Goal: Task Accomplishment & Management: Complete application form

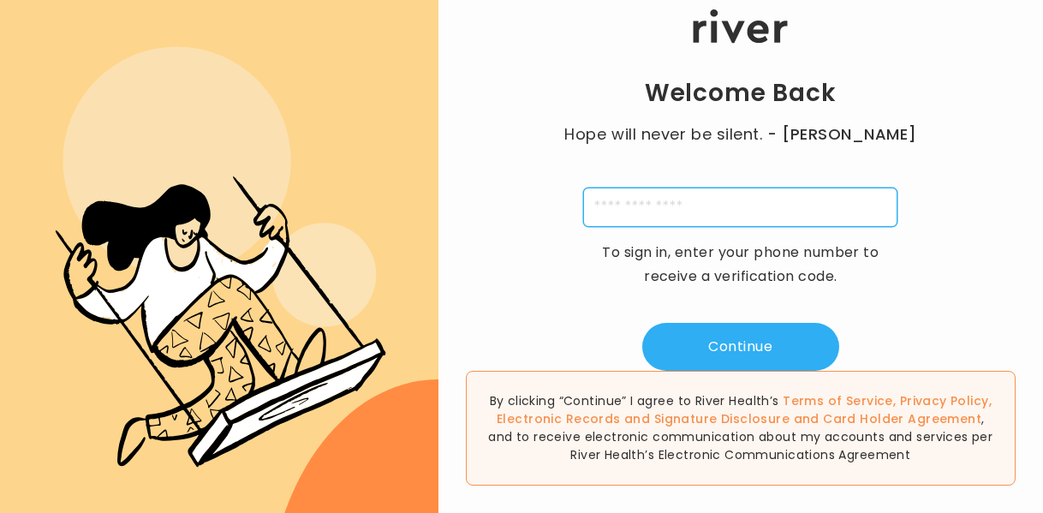
click at [654, 211] on input "tel" at bounding box center [740, 207] width 314 height 39
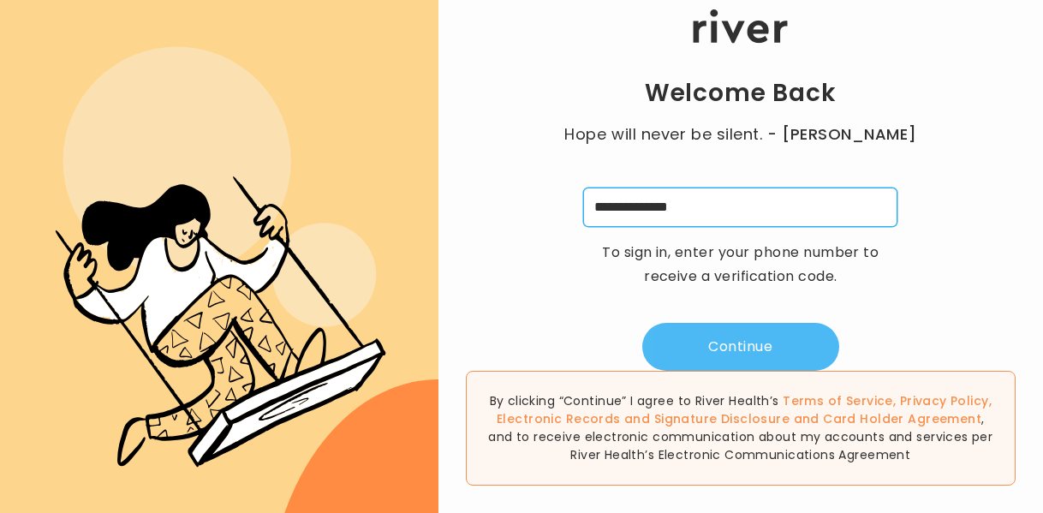
type input "**********"
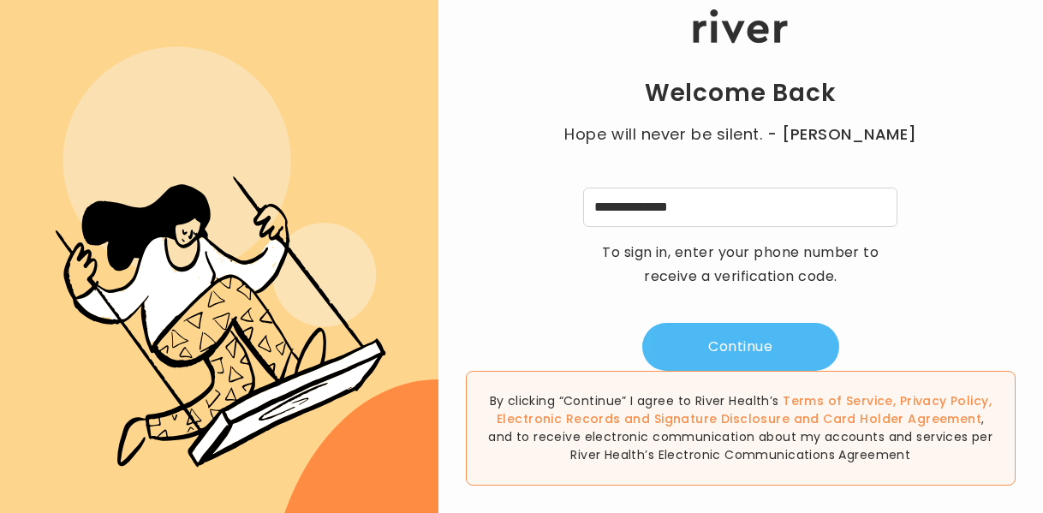
click at [711, 345] on button "Continue" at bounding box center [740, 347] width 197 height 48
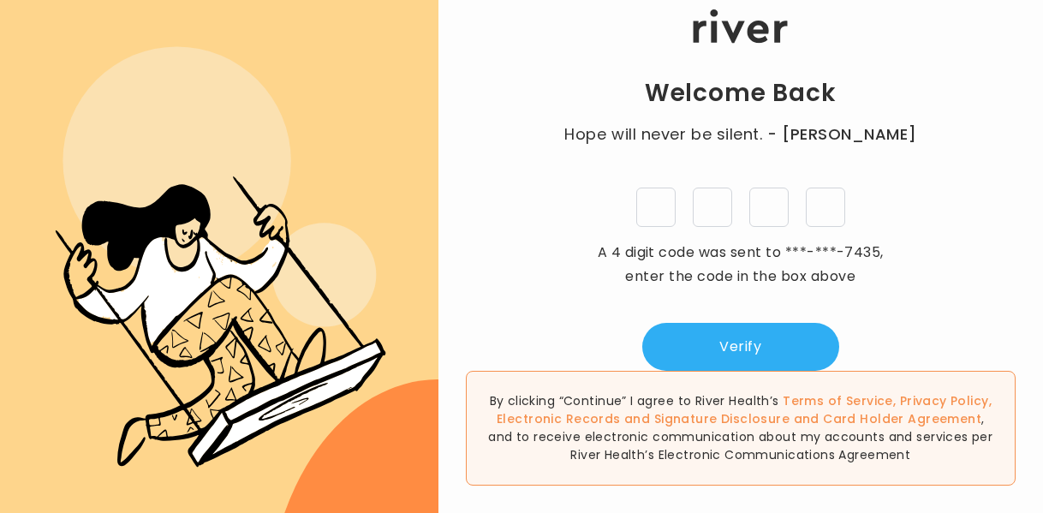
type input "*"
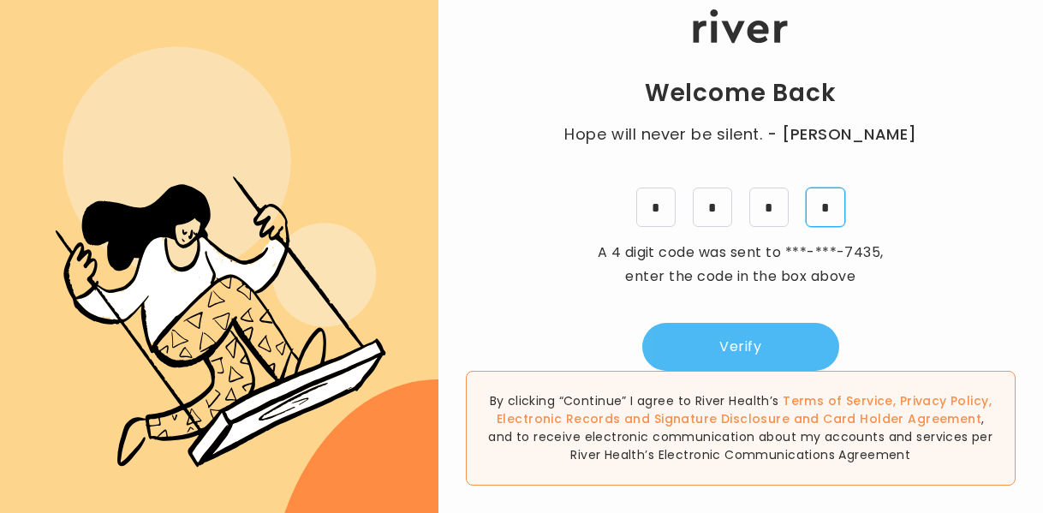
type input "*"
click at [730, 341] on button "Verify" at bounding box center [740, 347] width 197 height 48
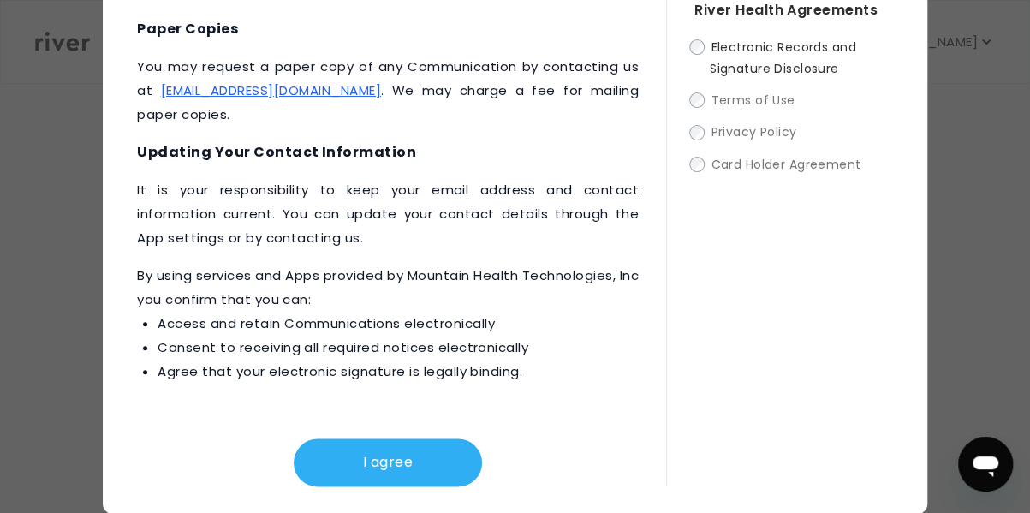
scroll to position [104, 0]
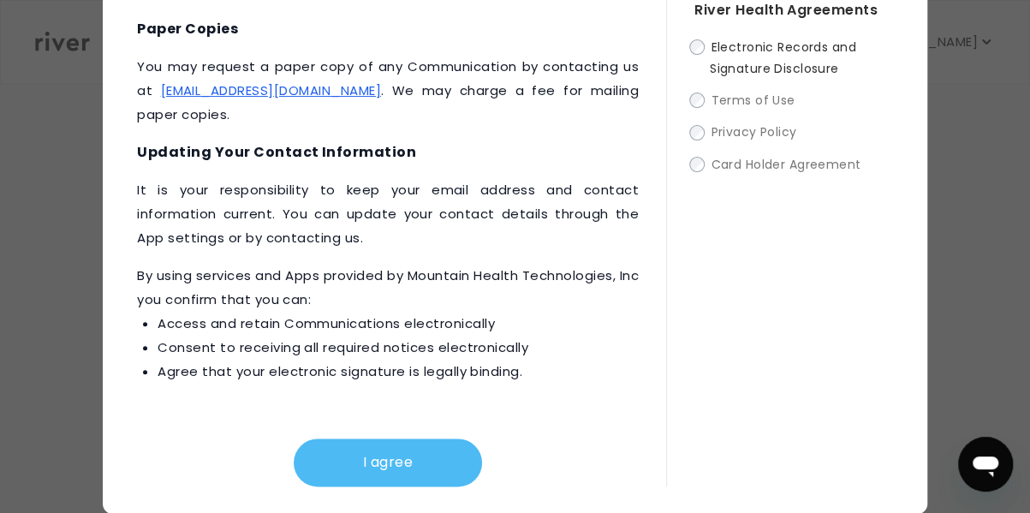
click at [369, 464] on button "I agree" at bounding box center [388, 462] width 188 height 48
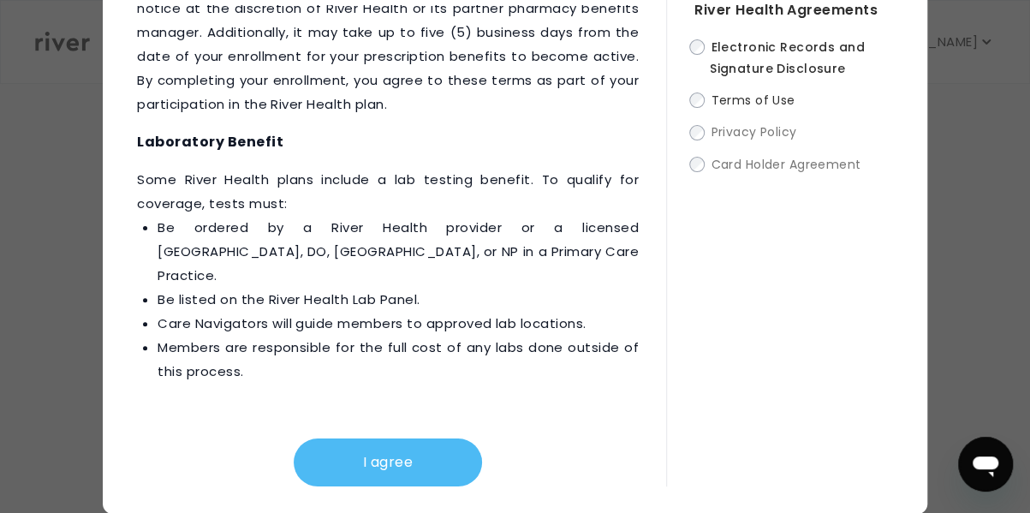
click at [380, 456] on button "I agree" at bounding box center [388, 462] width 188 height 48
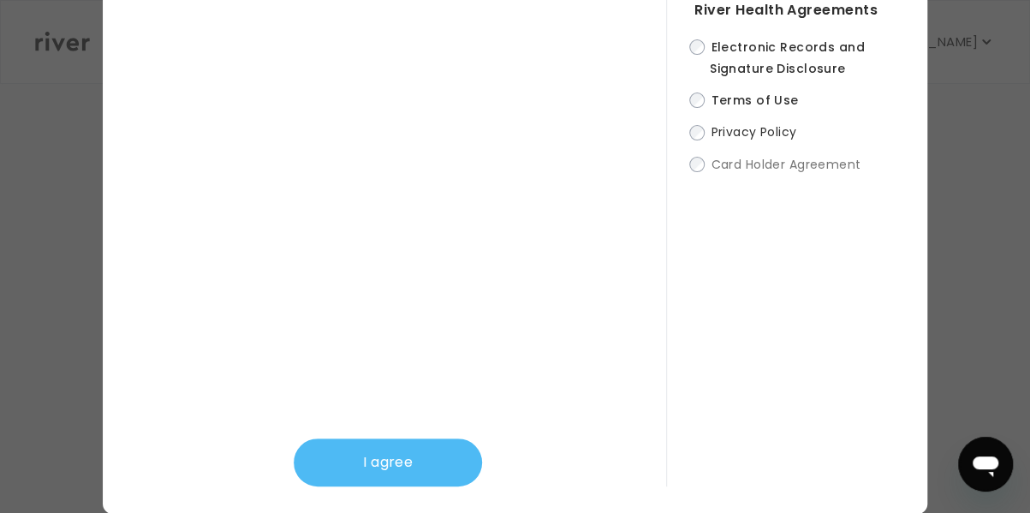
click at [363, 456] on button "I agree" at bounding box center [388, 462] width 188 height 48
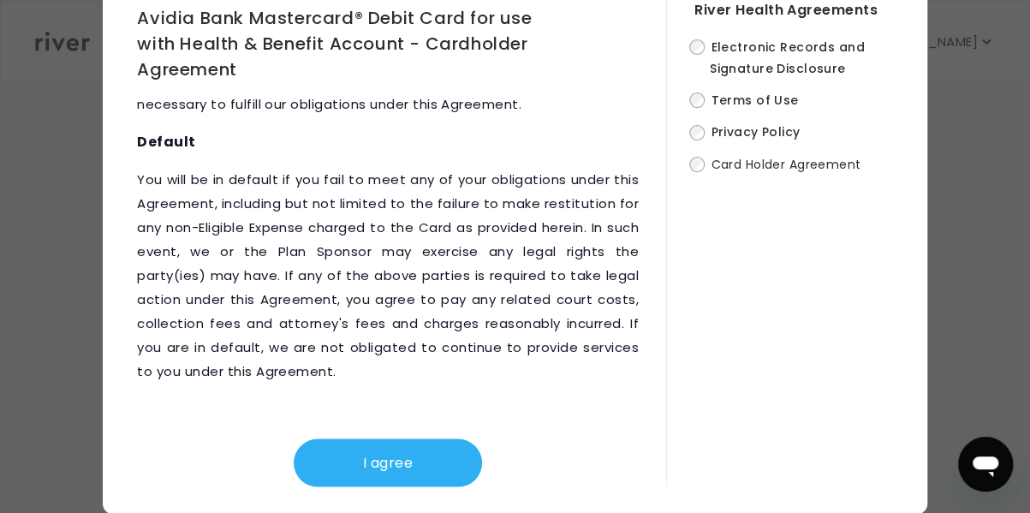
scroll to position [11042, 0]
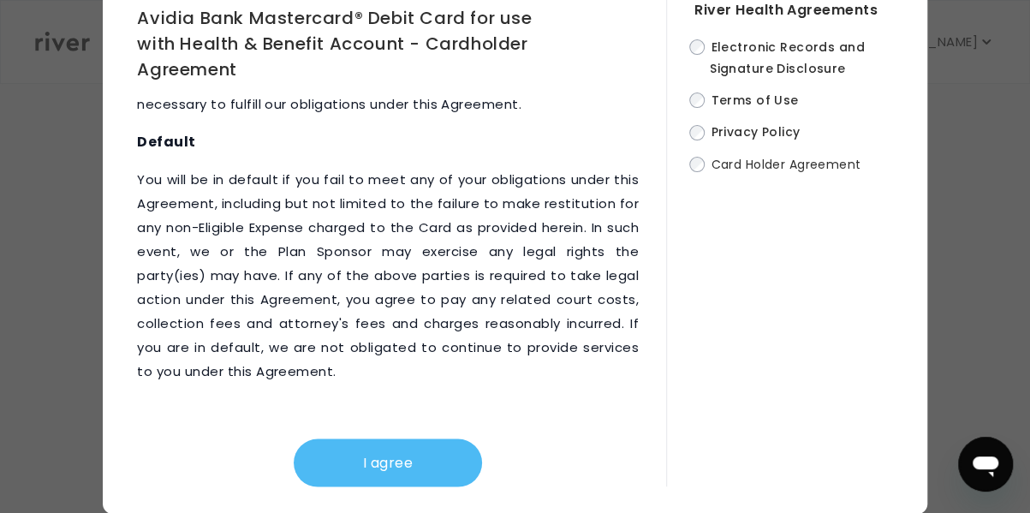
click at [368, 465] on button "I agree" at bounding box center [388, 462] width 188 height 48
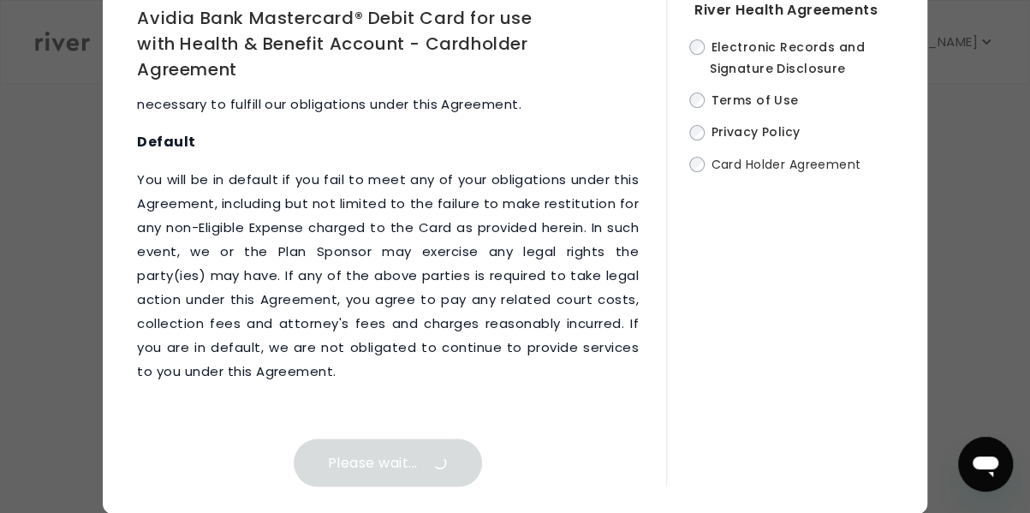
scroll to position [0, 0]
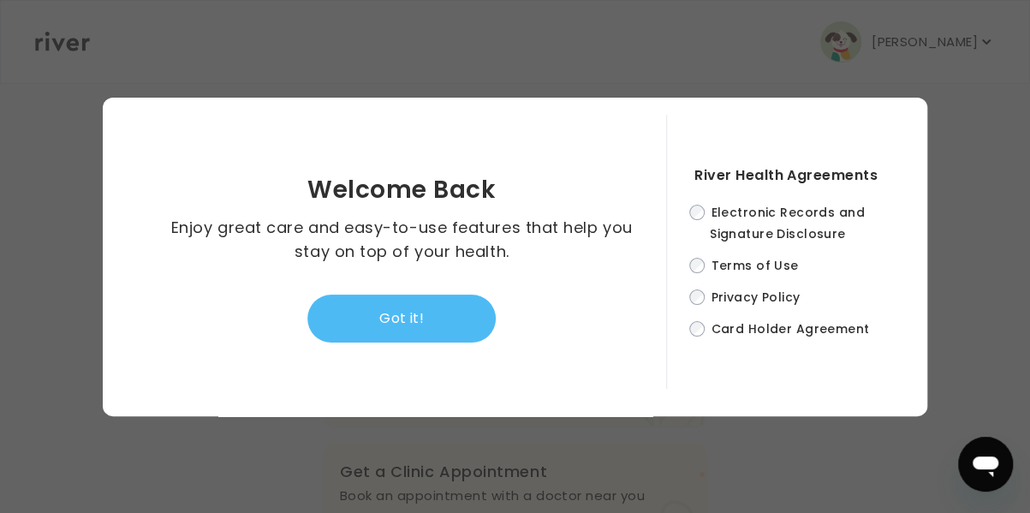
click at [406, 319] on button "Got it!" at bounding box center [401, 319] width 188 height 48
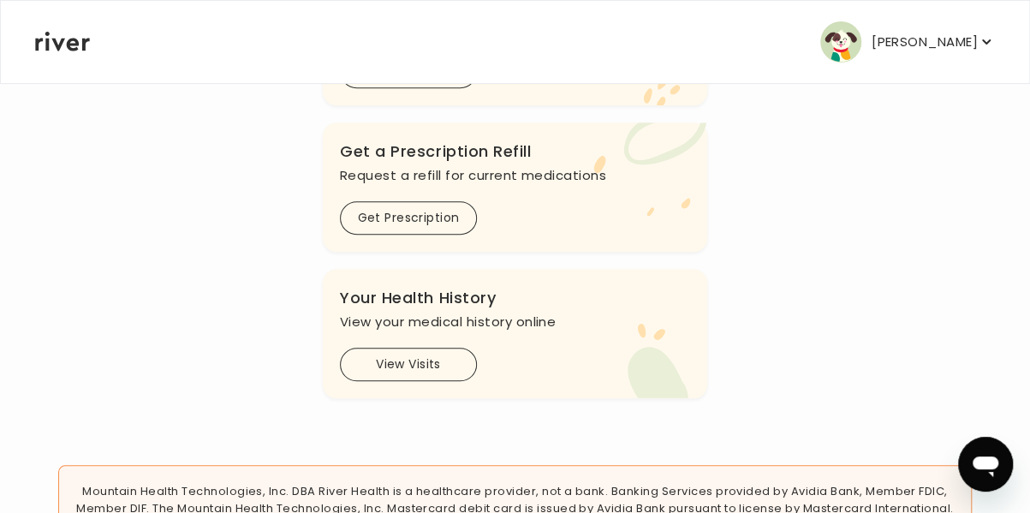
scroll to position [685, 0]
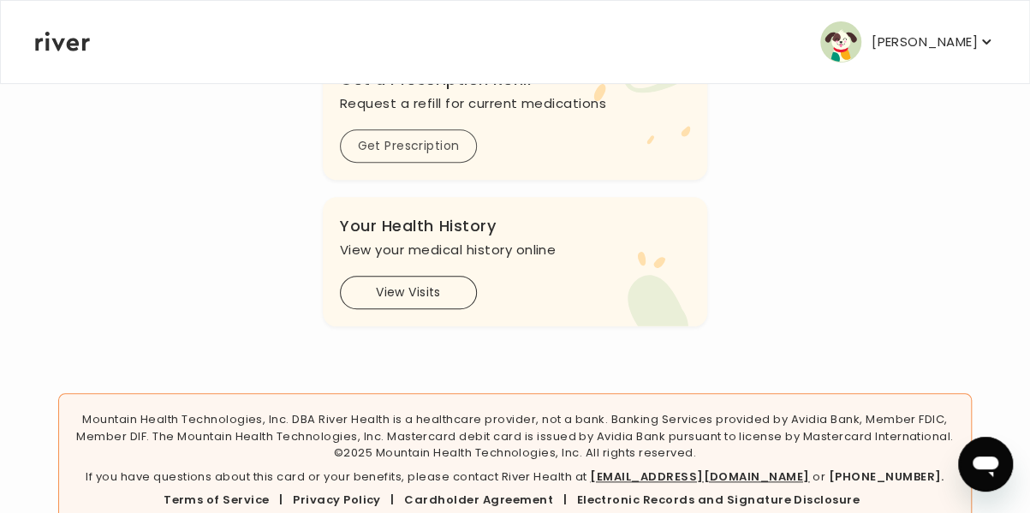
click at [391, 163] on button "Get Prescription" at bounding box center [408, 145] width 137 height 33
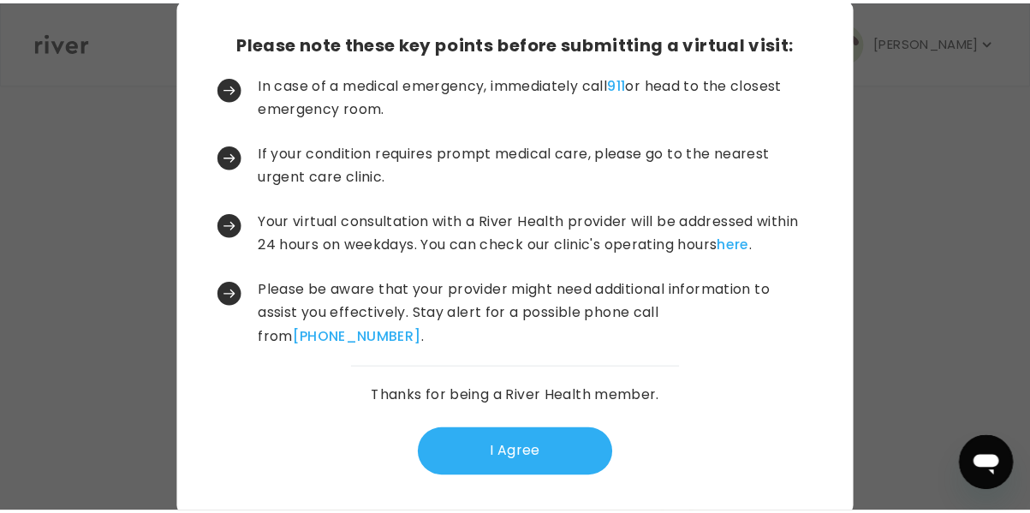
scroll to position [63, 0]
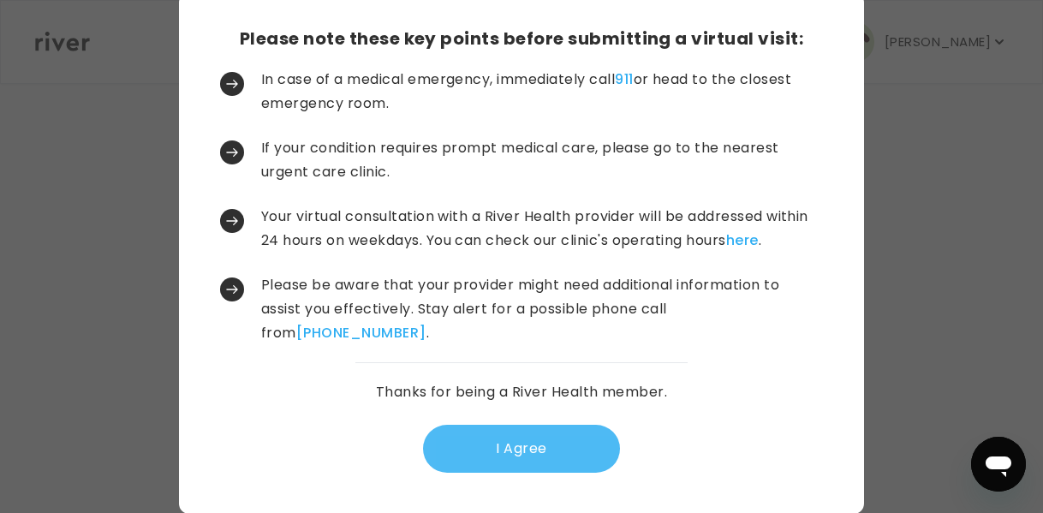
click at [502, 444] on button "I Agree" at bounding box center [521, 449] width 197 height 48
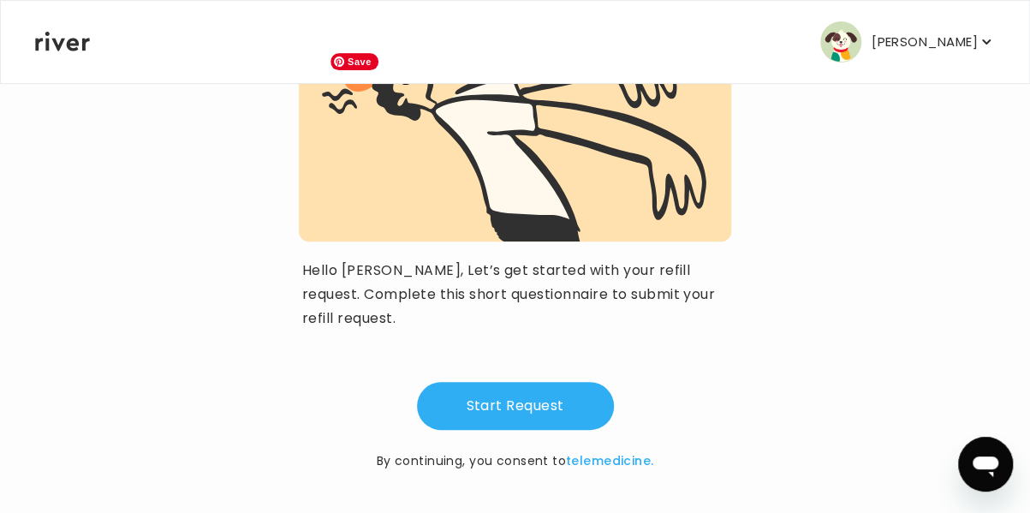
scroll to position [235, 0]
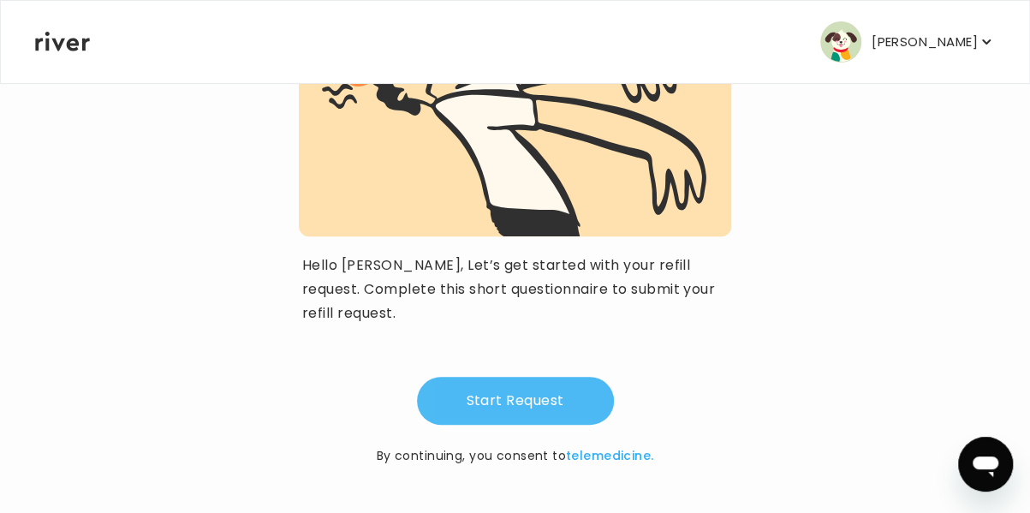
click at [492, 402] on button "Start Request" at bounding box center [515, 401] width 197 height 48
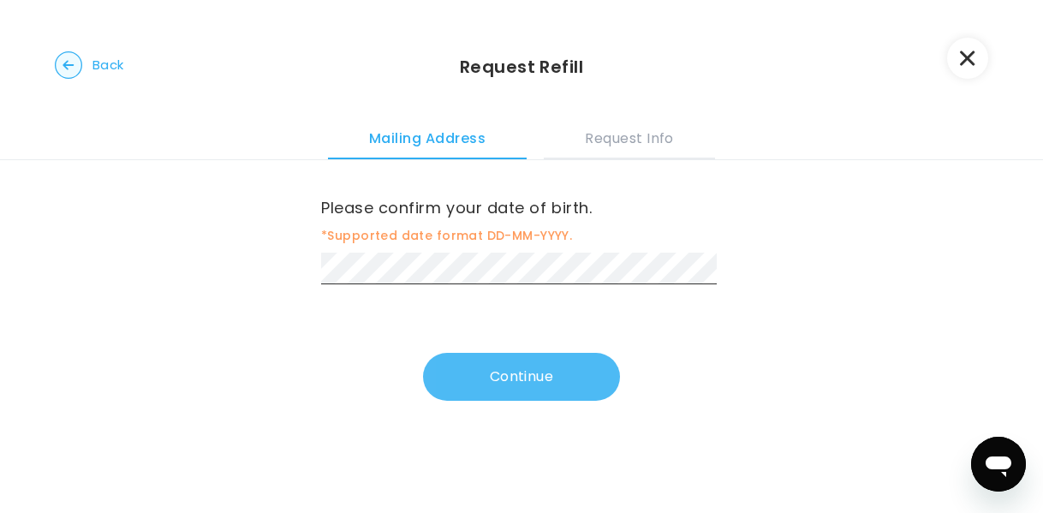
click at [517, 370] on button "Continue" at bounding box center [521, 377] width 197 height 48
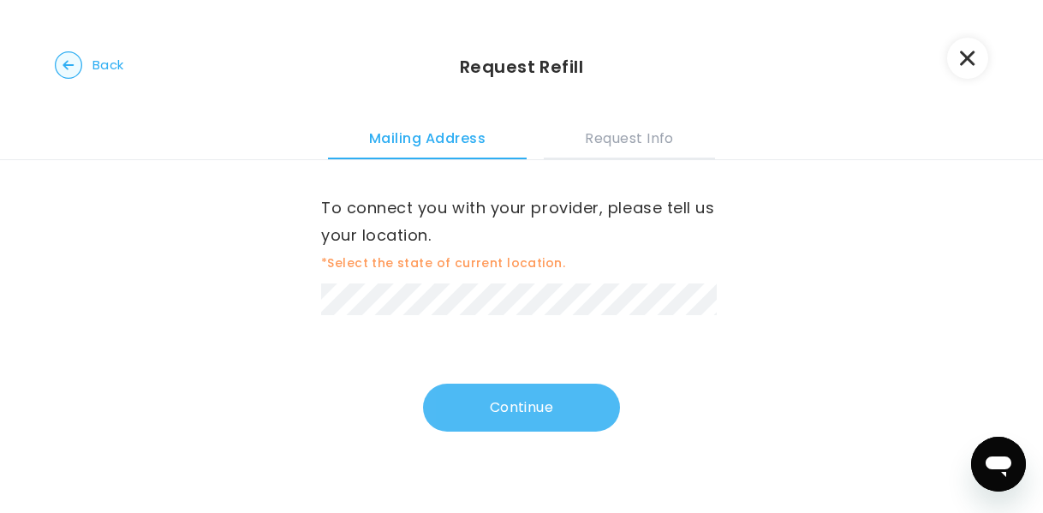
click at [516, 408] on button "Continue" at bounding box center [521, 408] width 197 height 48
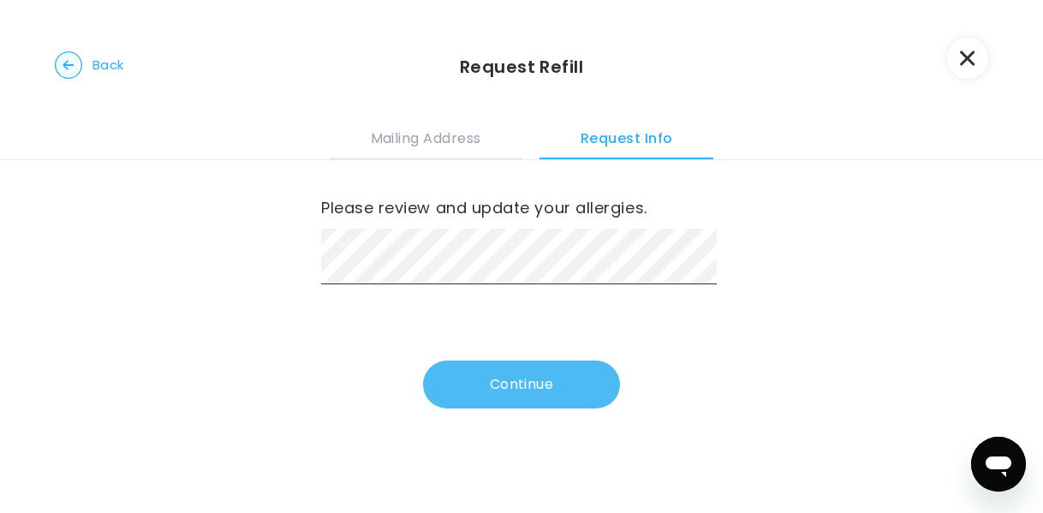
click at [509, 380] on button "Continue" at bounding box center [521, 384] width 197 height 48
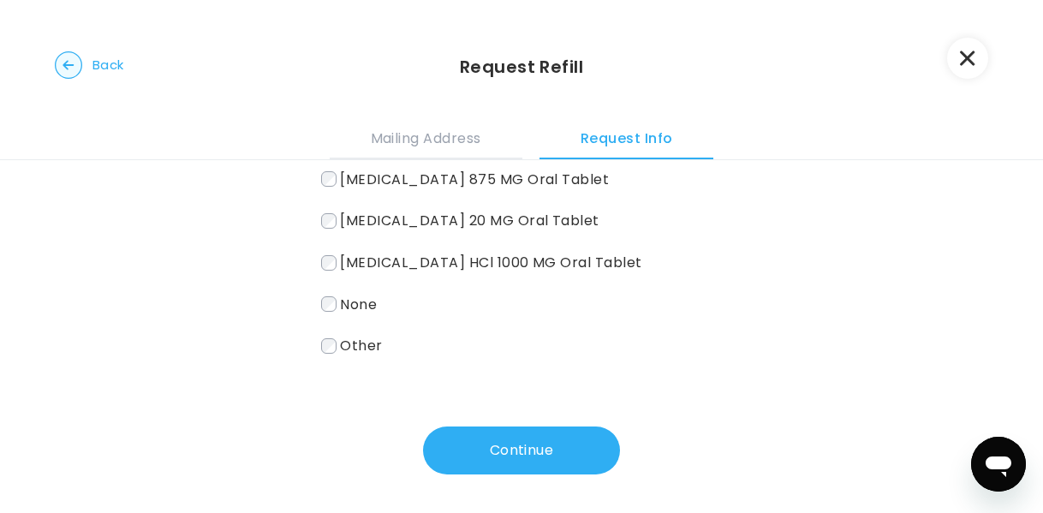
scroll to position [257, 0]
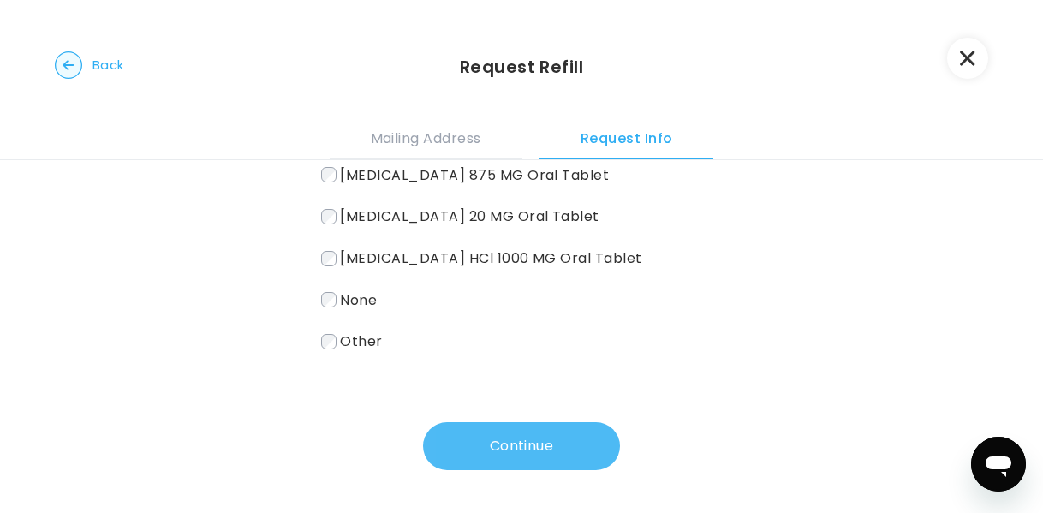
click at [509, 446] on button "Continue" at bounding box center [521, 446] width 197 height 48
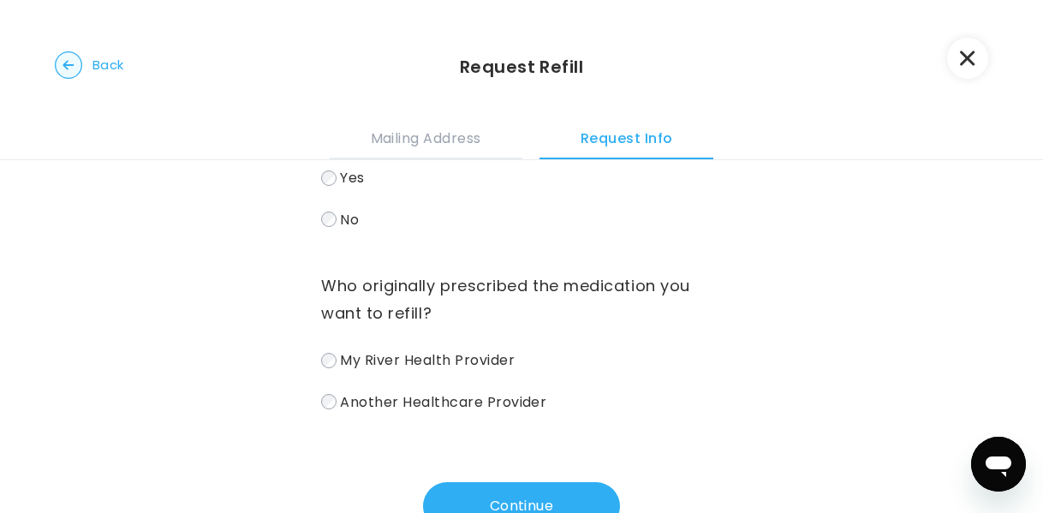
scroll to position [165, 0]
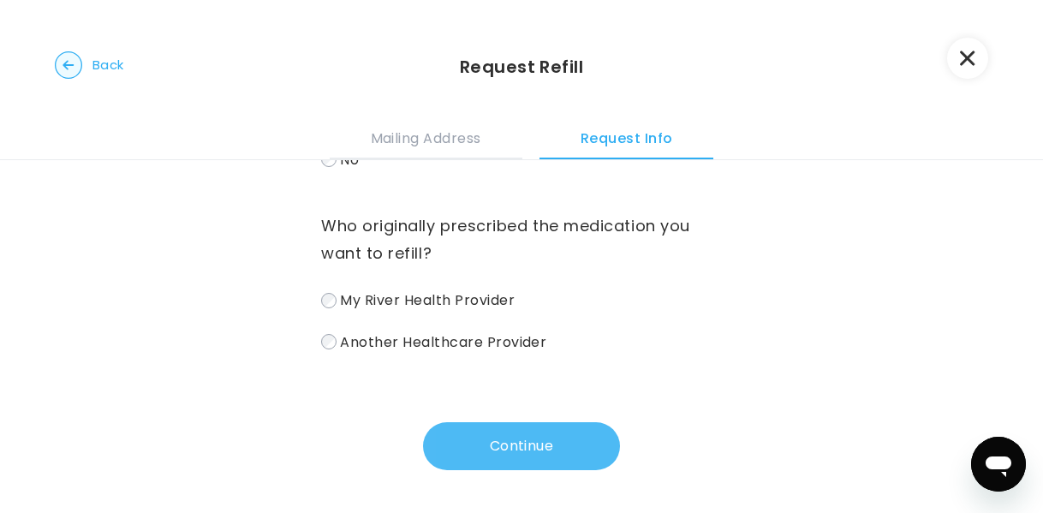
click at [511, 444] on button "Continue" at bounding box center [521, 446] width 197 height 48
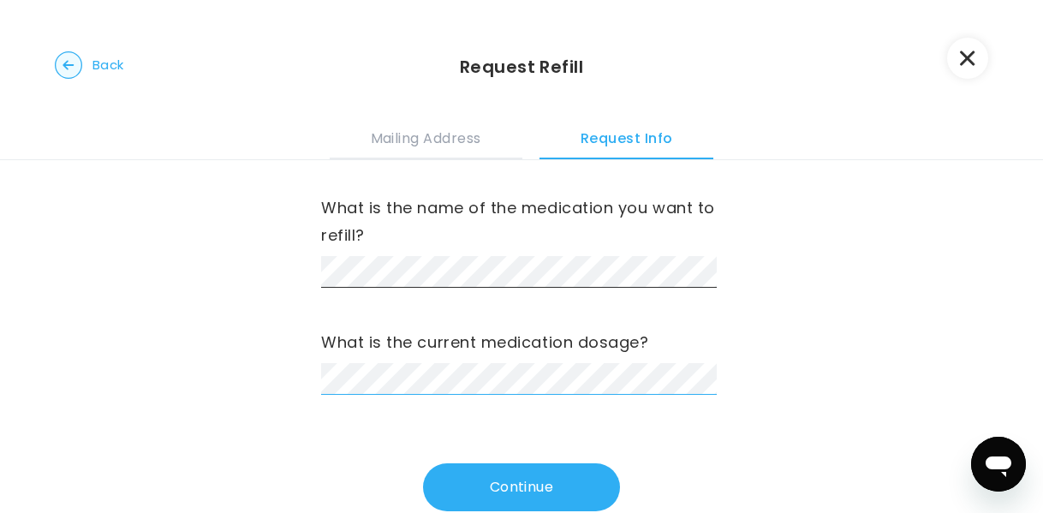
scroll to position [0, 0]
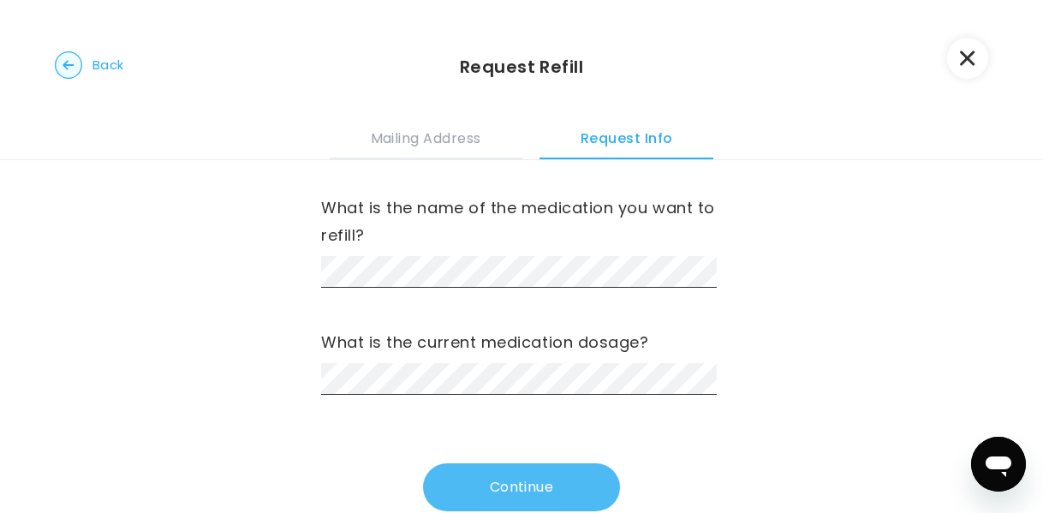
click at [498, 485] on button "Continue" at bounding box center [521, 487] width 197 height 48
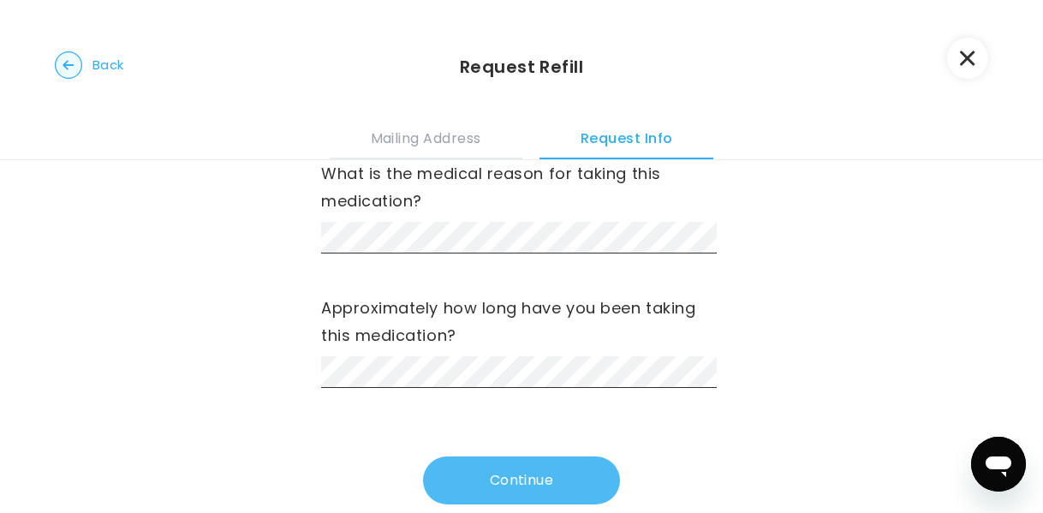
click at [509, 456] on button "Continue" at bounding box center [521, 480] width 197 height 48
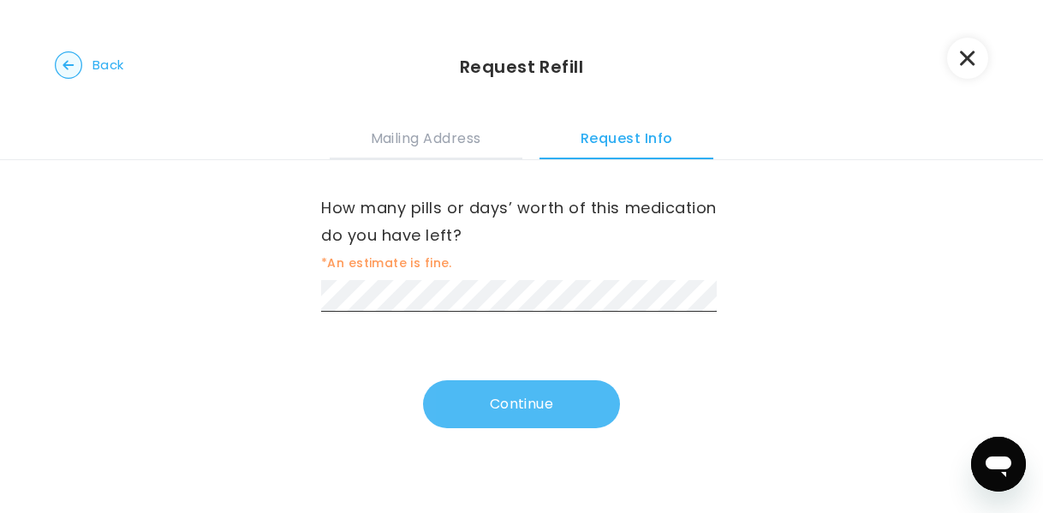
click at [507, 398] on button "Continue" at bounding box center [521, 404] width 197 height 48
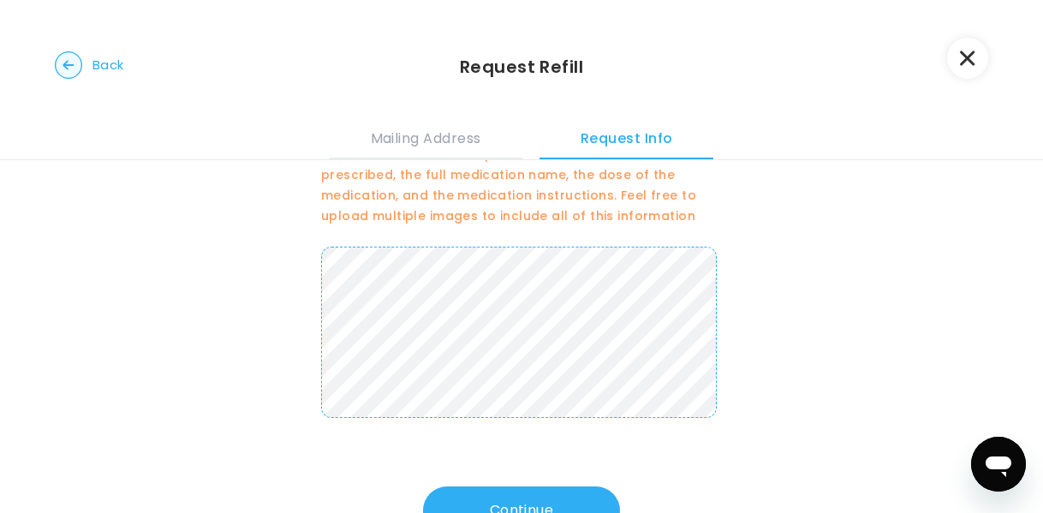
scroll to position [172, 0]
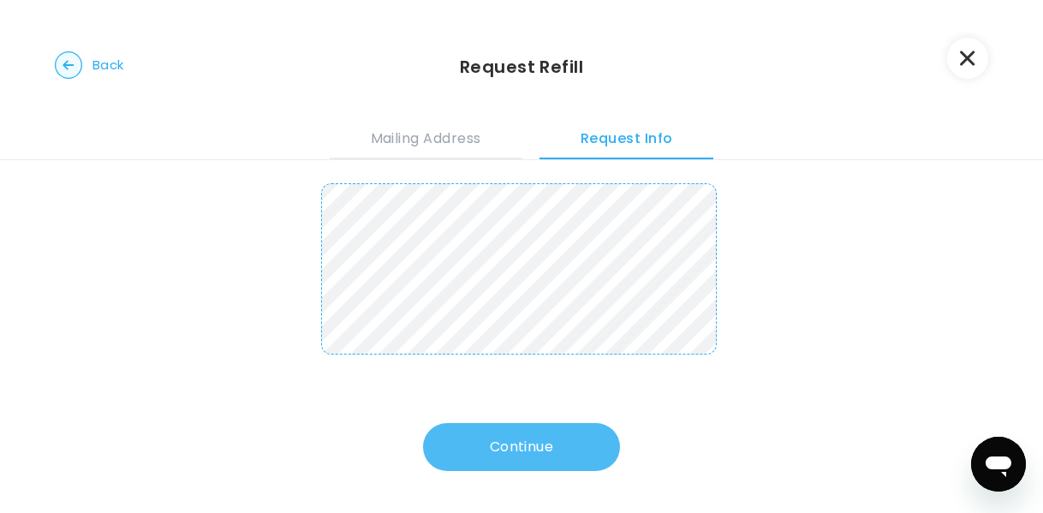
click at [511, 448] on button "Continue" at bounding box center [521, 447] width 197 height 48
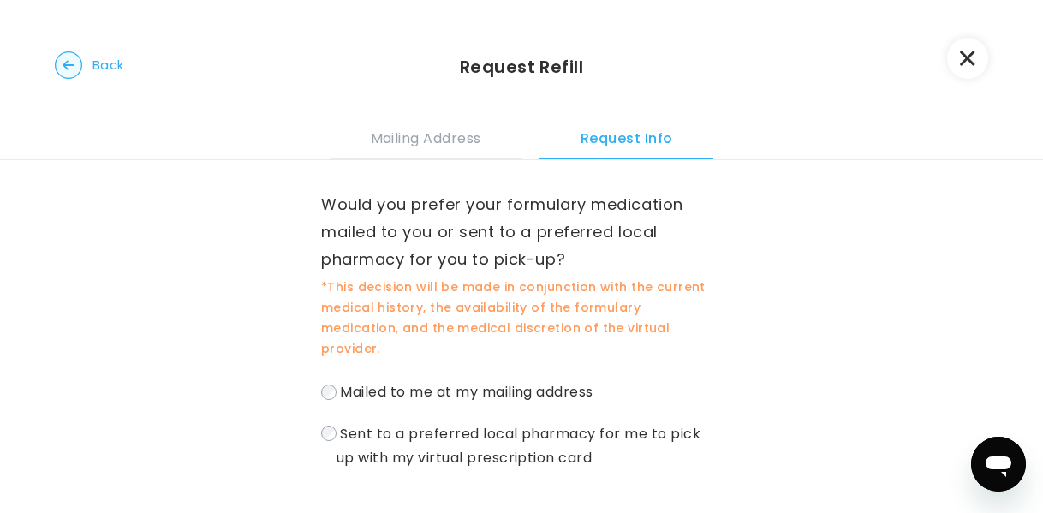
scroll to position [0, 0]
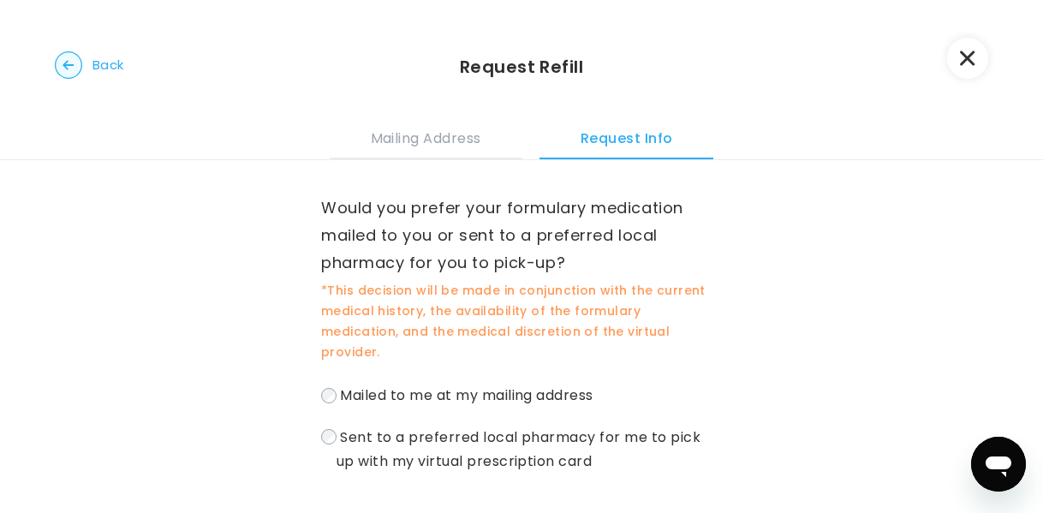
click at [329, 425] on label "Sent to a preferred local pharmacy for me to pick up with my virtual prescripti…" at bounding box center [521, 449] width 401 height 49
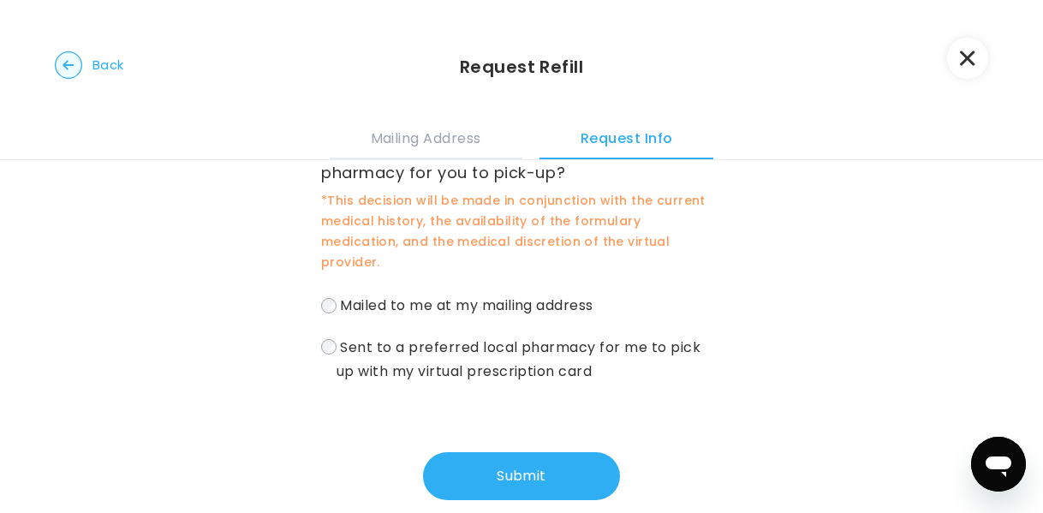
scroll to position [99, 0]
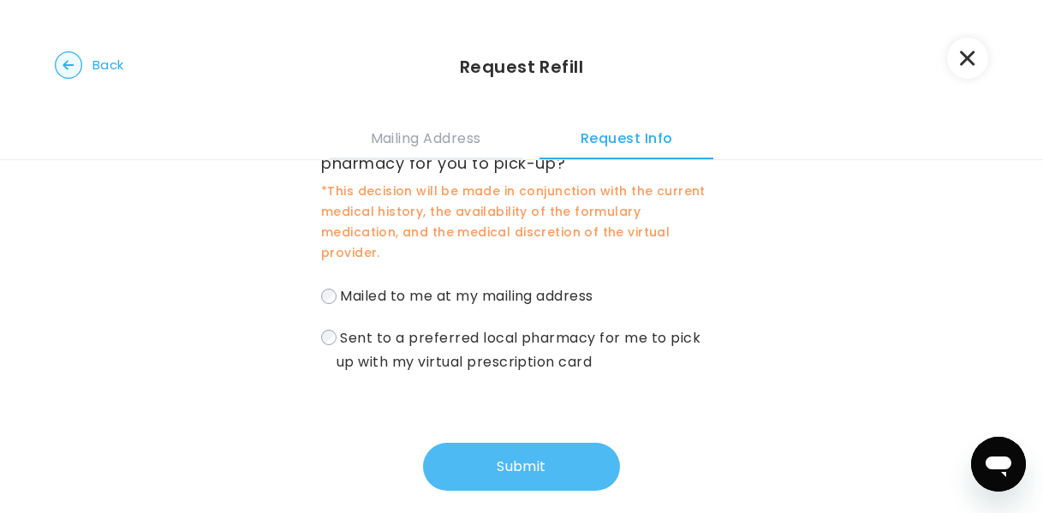
click at [508, 450] on button "Submit" at bounding box center [521, 467] width 197 height 48
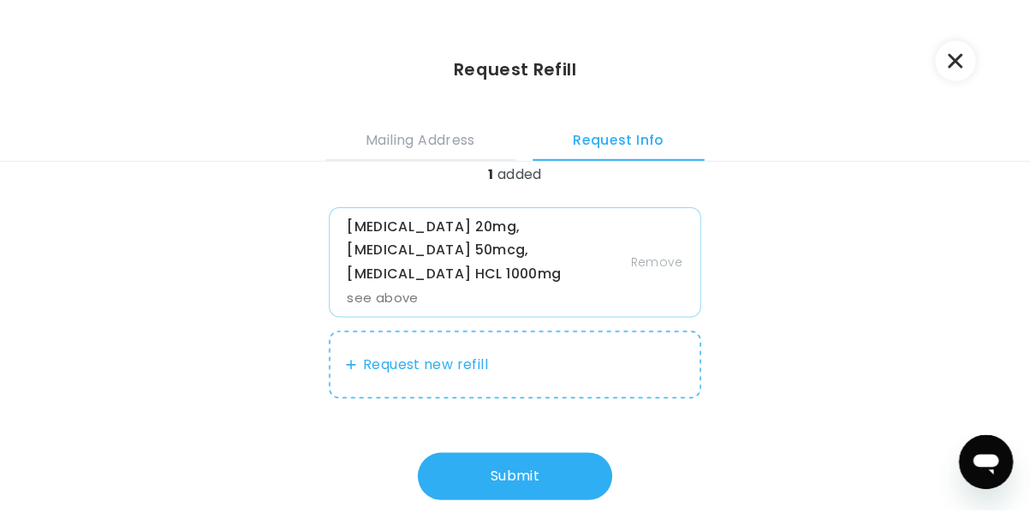
scroll to position [94, 0]
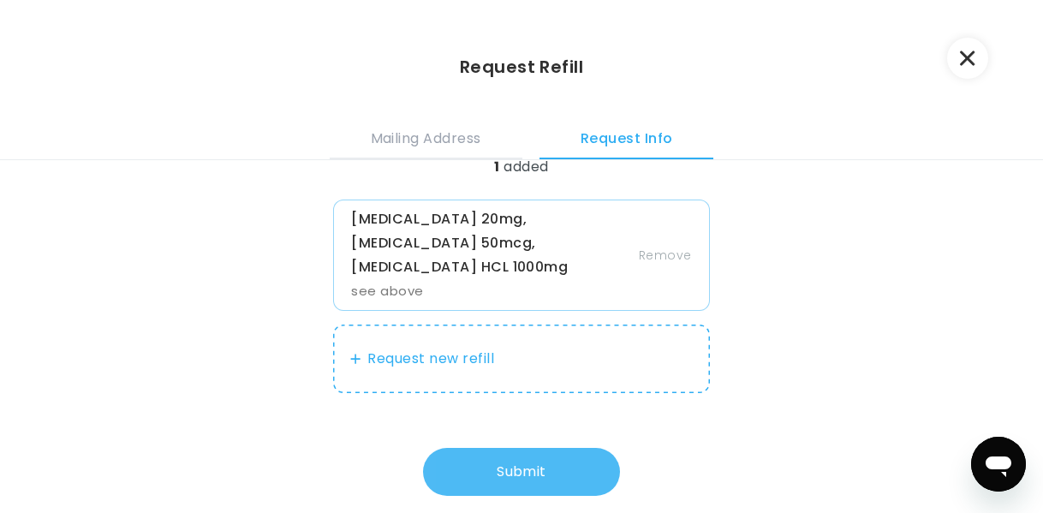
click at [526, 448] on button "Submit" at bounding box center [521, 472] width 197 height 48
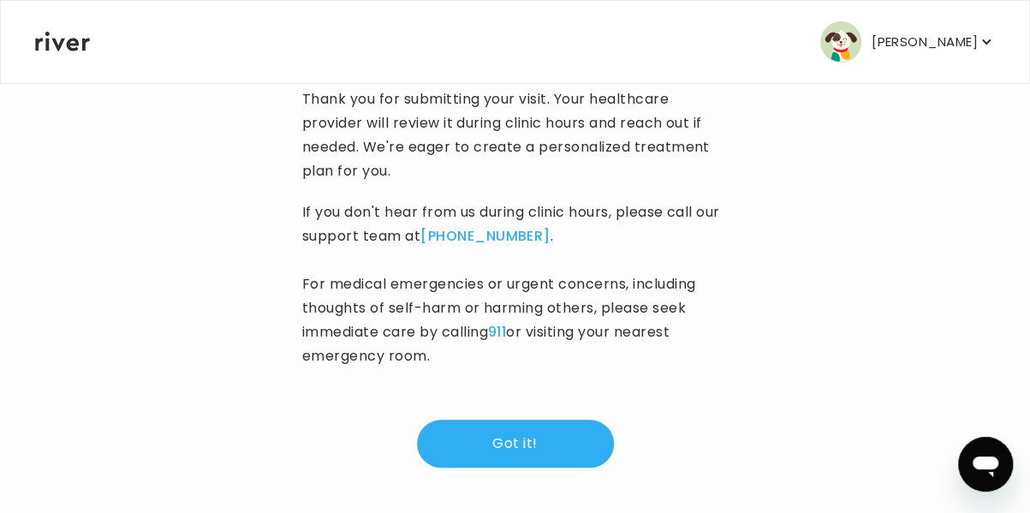
scroll to position [368, 0]
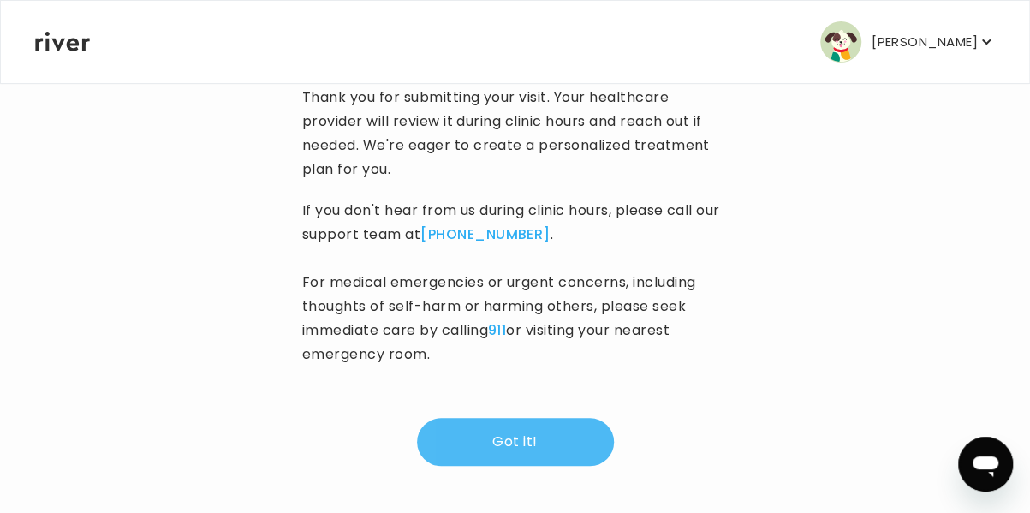
click at [521, 442] on button "Got it!" at bounding box center [515, 442] width 197 height 48
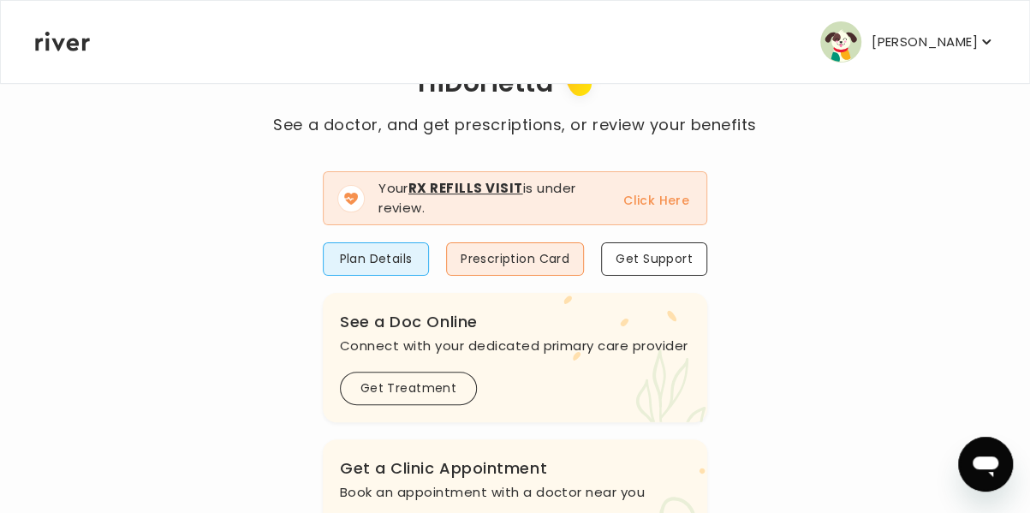
scroll to position [86, 0]
click at [374, 259] on button "Plan Details" at bounding box center [376, 259] width 106 height 33
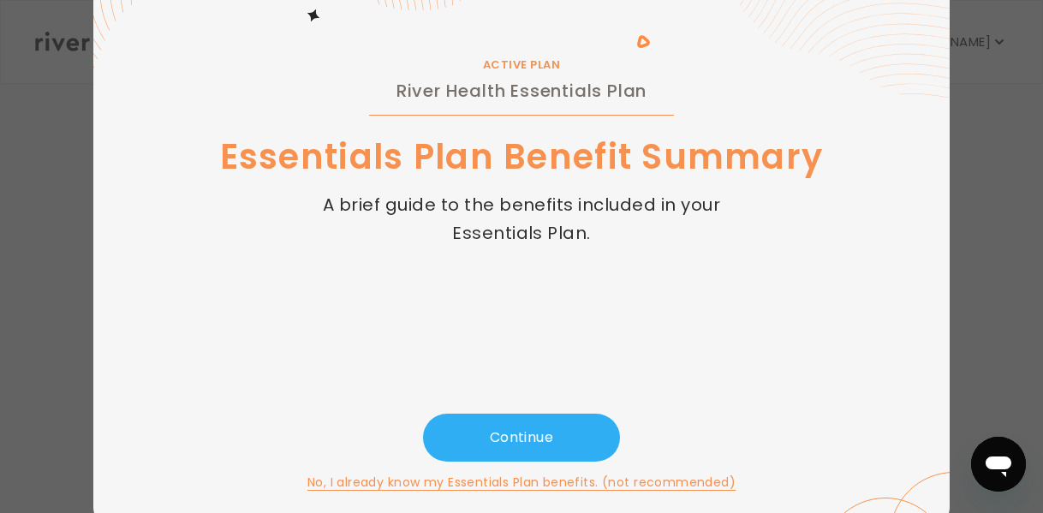
scroll to position [98, 0]
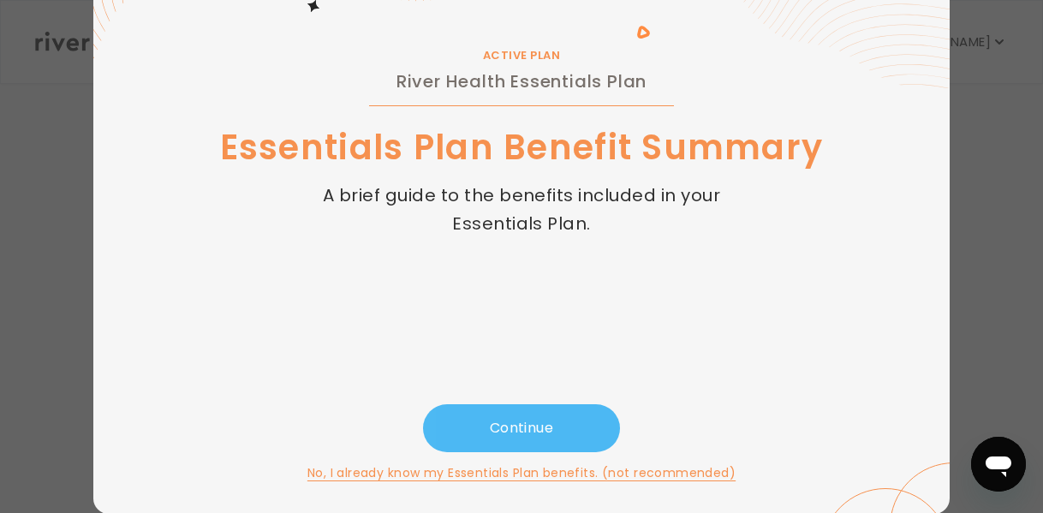
click at [504, 426] on button "Continue" at bounding box center [521, 428] width 197 height 48
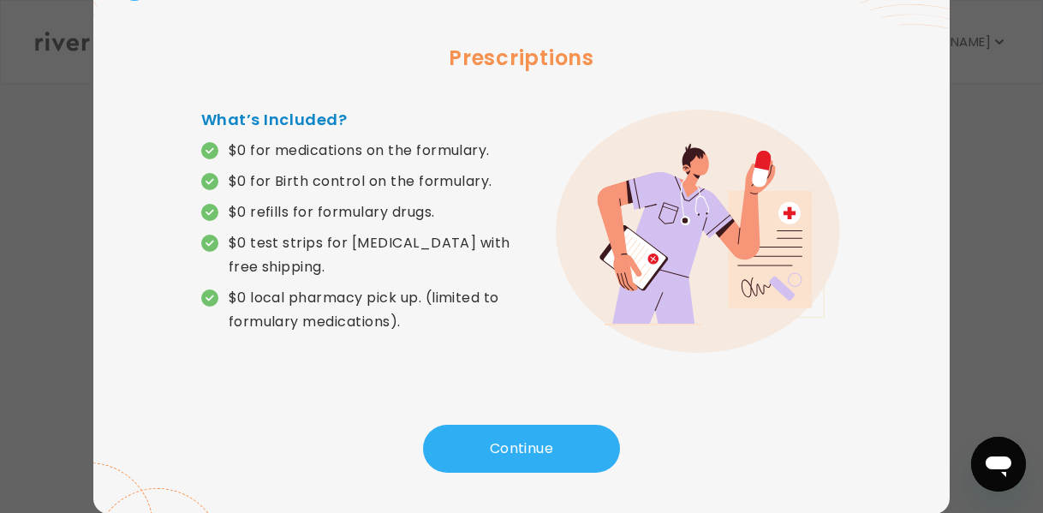
click at [287, 249] on p "$0 test strips for [MEDICAL_DATA] with free shipping." at bounding box center [375, 255] width 293 height 48
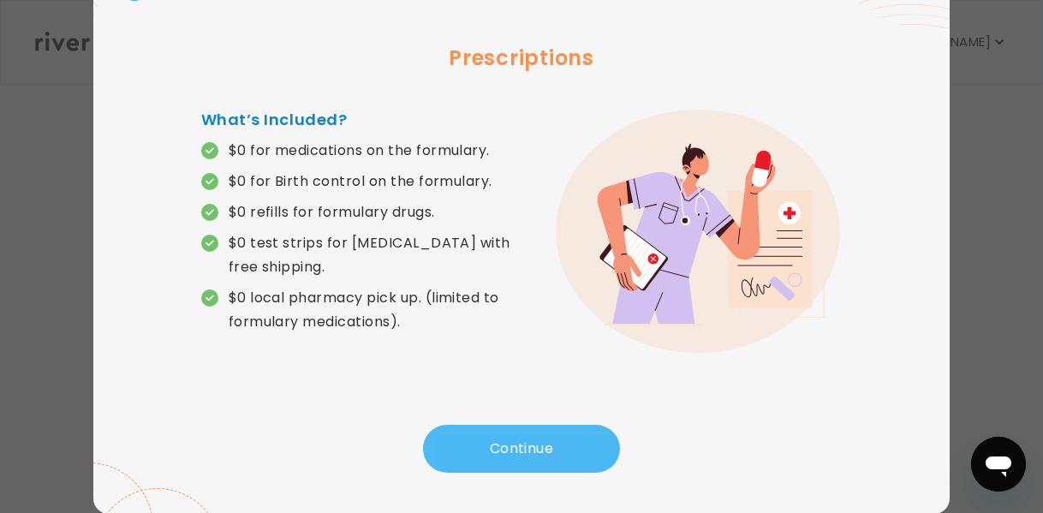
click at [505, 449] on button "Continue" at bounding box center [521, 449] width 197 height 48
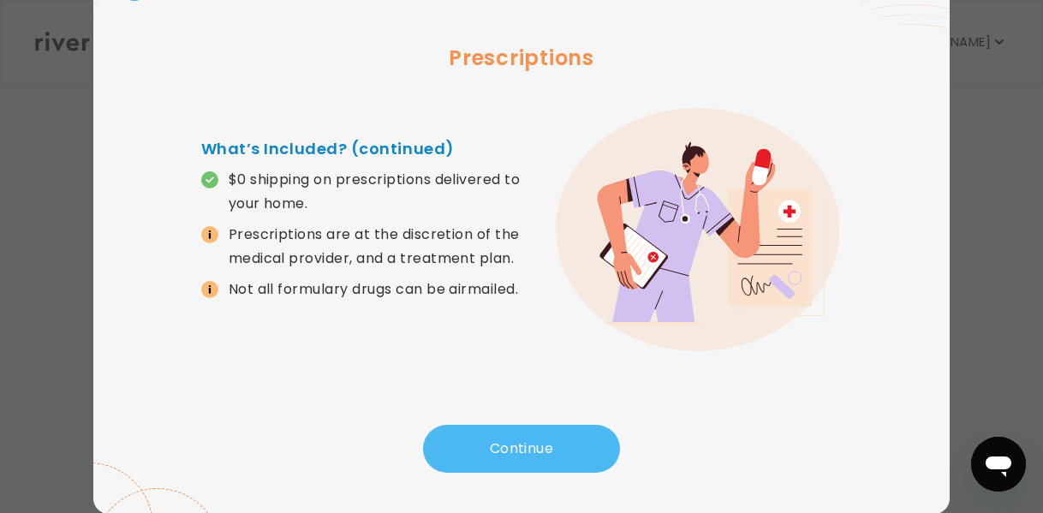
click at [522, 450] on button "Continue" at bounding box center [521, 449] width 197 height 48
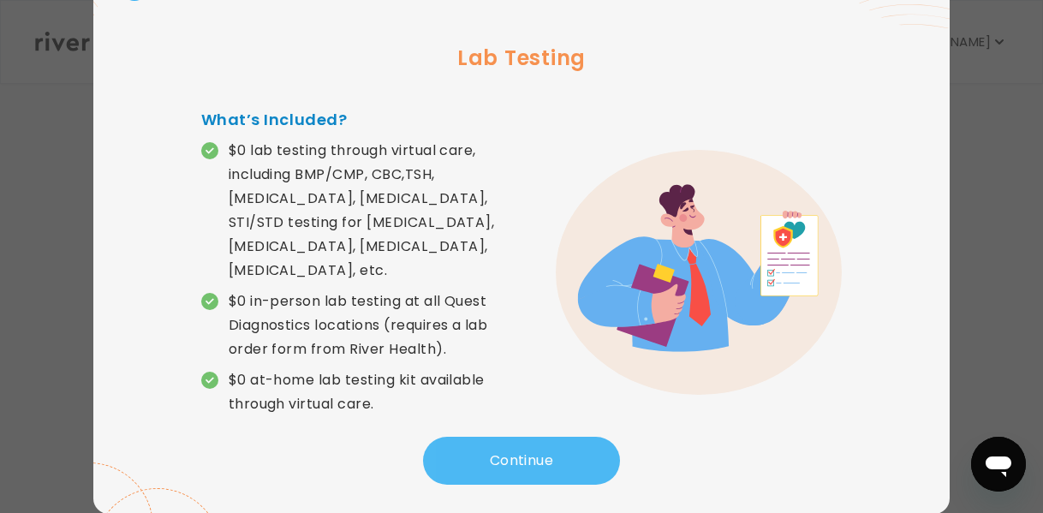
click at [501, 454] on button "Continue" at bounding box center [521, 461] width 197 height 48
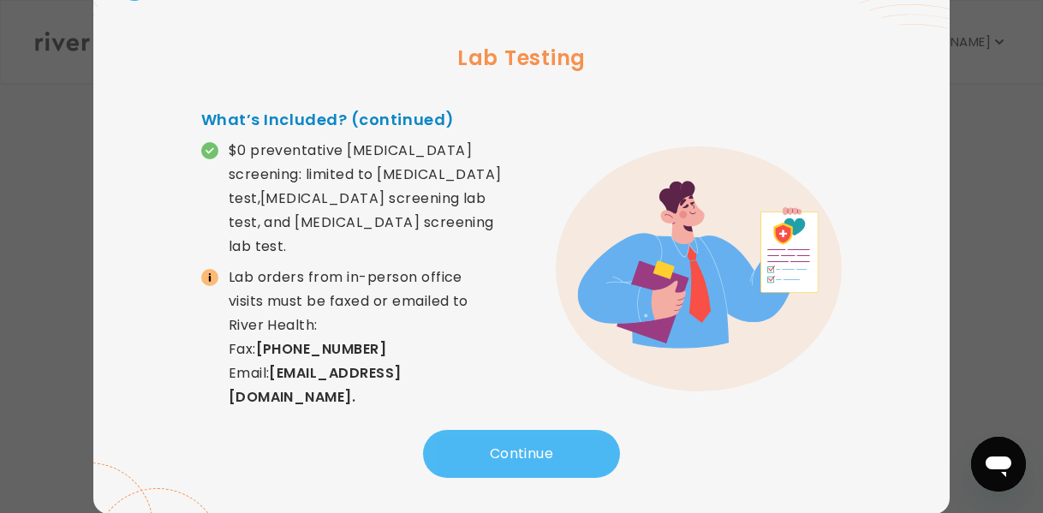
click at [527, 456] on button "Continue" at bounding box center [521, 454] width 197 height 48
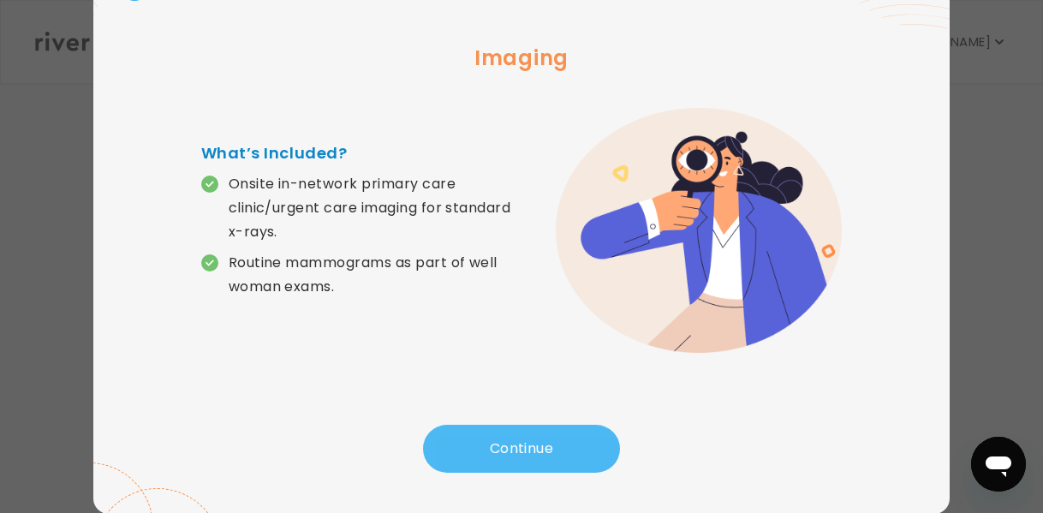
click at [521, 450] on button "Continue" at bounding box center [521, 449] width 197 height 48
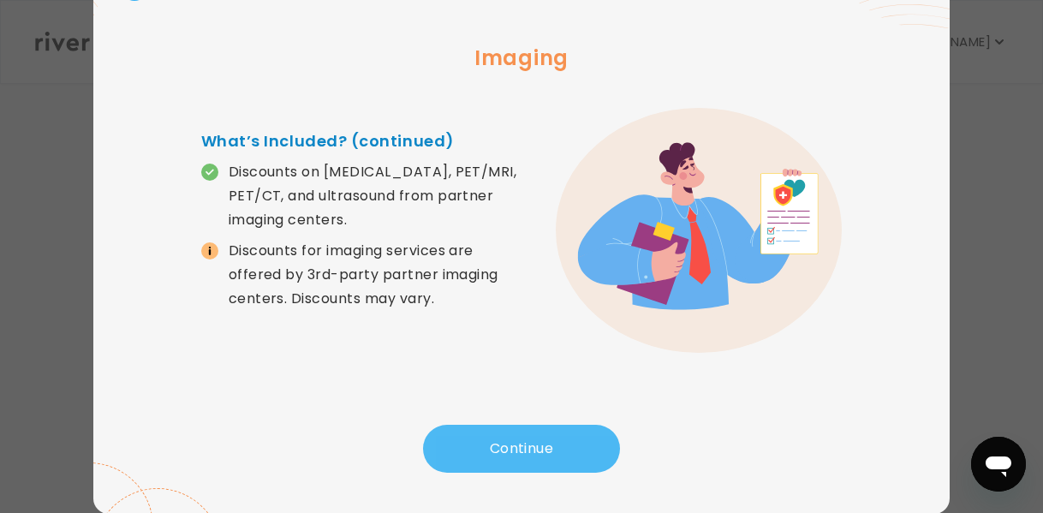
click at [526, 451] on button "Continue" at bounding box center [521, 449] width 197 height 48
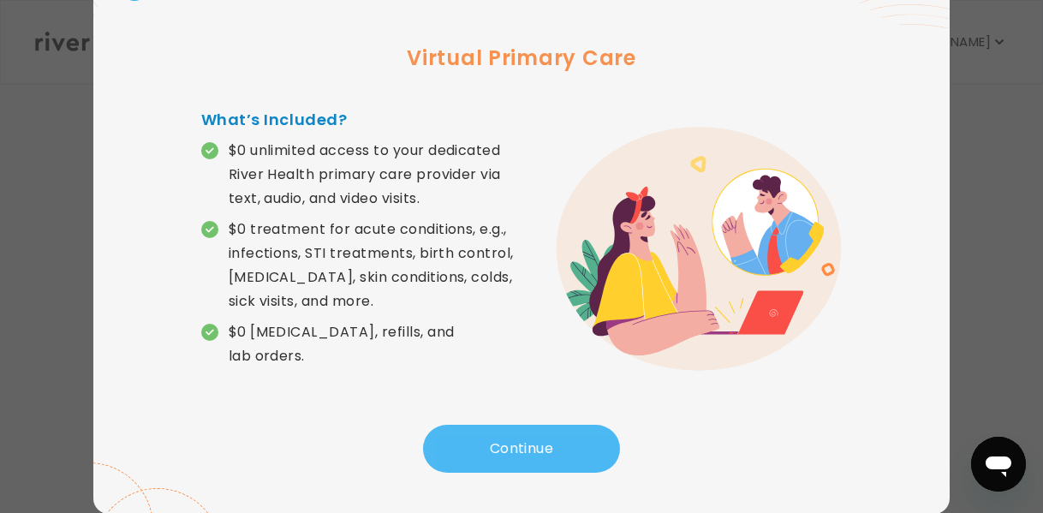
click at [512, 450] on button "Continue" at bounding box center [521, 449] width 197 height 48
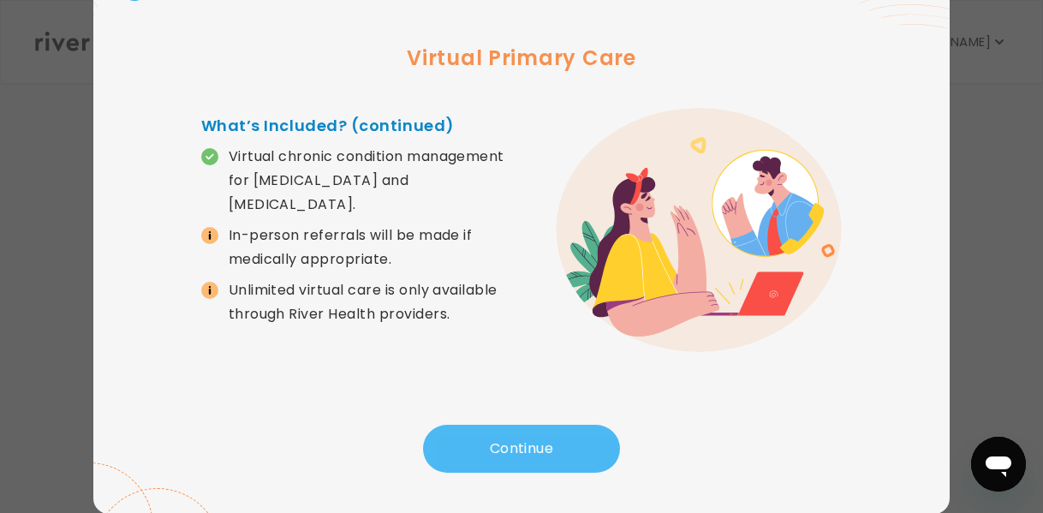
click at [506, 451] on button "Continue" at bounding box center [521, 449] width 197 height 48
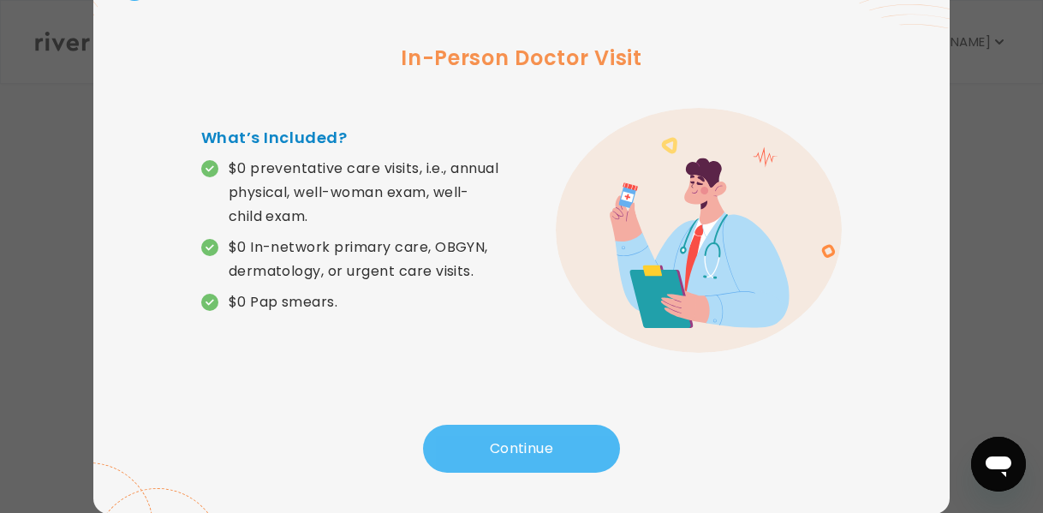
click at [514, 450] on button "Continue" at bounding box center [521, 449] width 197 height 48
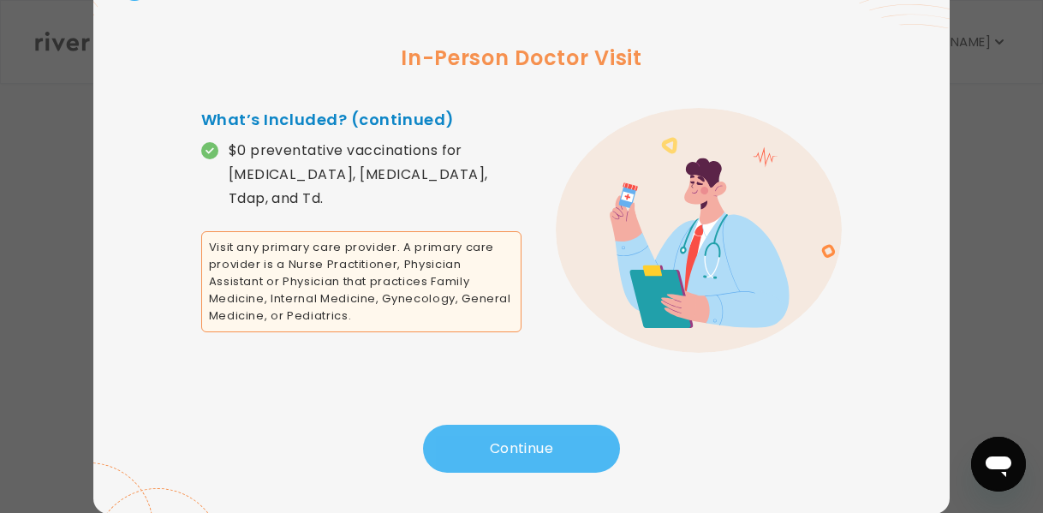
click at [510, 448] on button "Continue" at bounding box center [521, 449] width 197 height 48
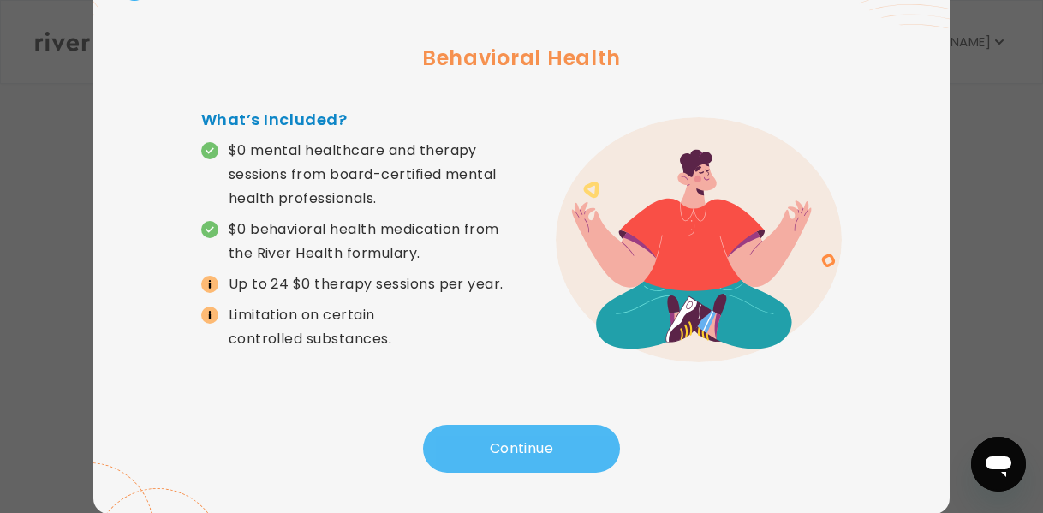
click at [510, 448] on button "Continue" at bounding box center [521, 449] width 197 height 48
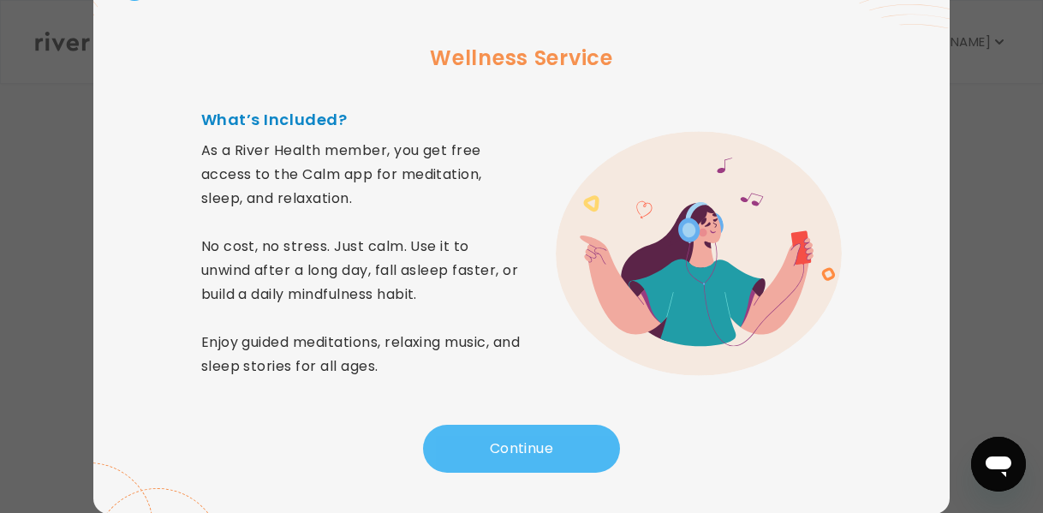
click at [510, 448] on button "Continue" at bounding box center [521, 449] width 197 height 48
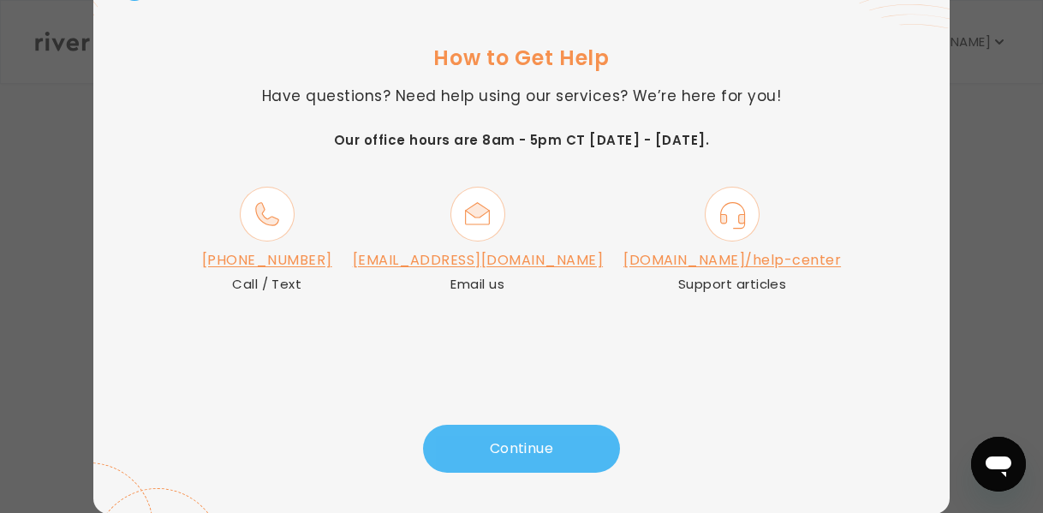
click at [514, 459] on button "Continue" at bounding box center [521, 449] width 197 height 48
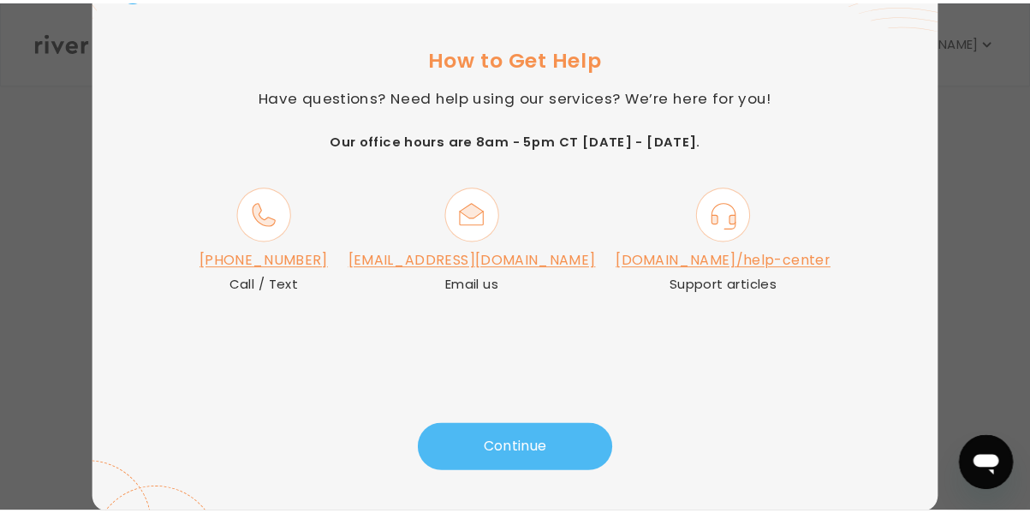
scroll to position [77, 0]
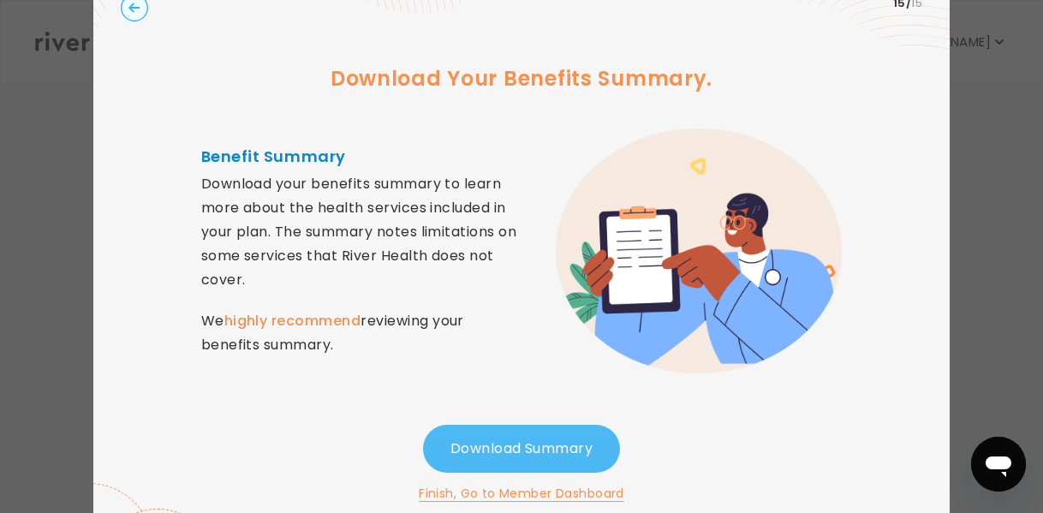
click at [503, 450] on button "Download Summary" at bounding box center [521, 449] width 197 height 48
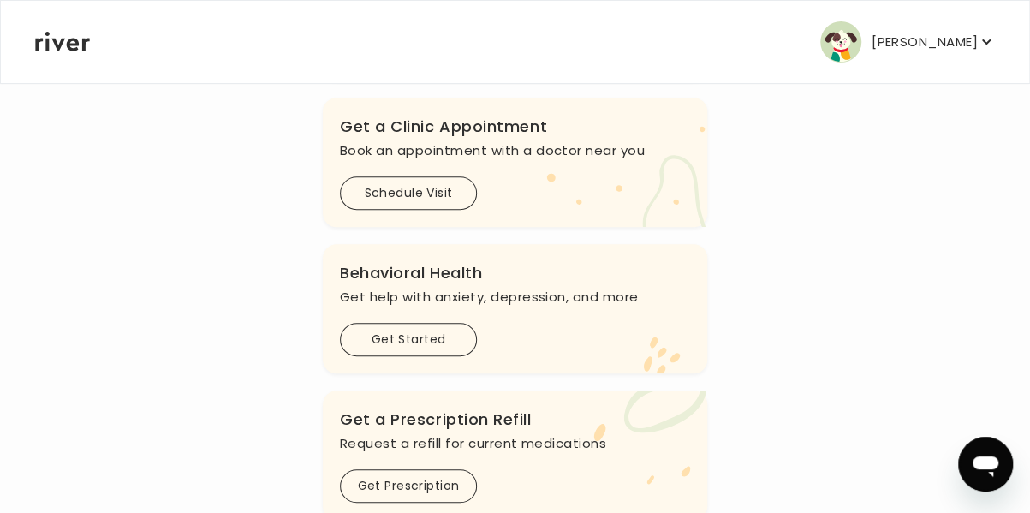
scroll to position [0, 0]
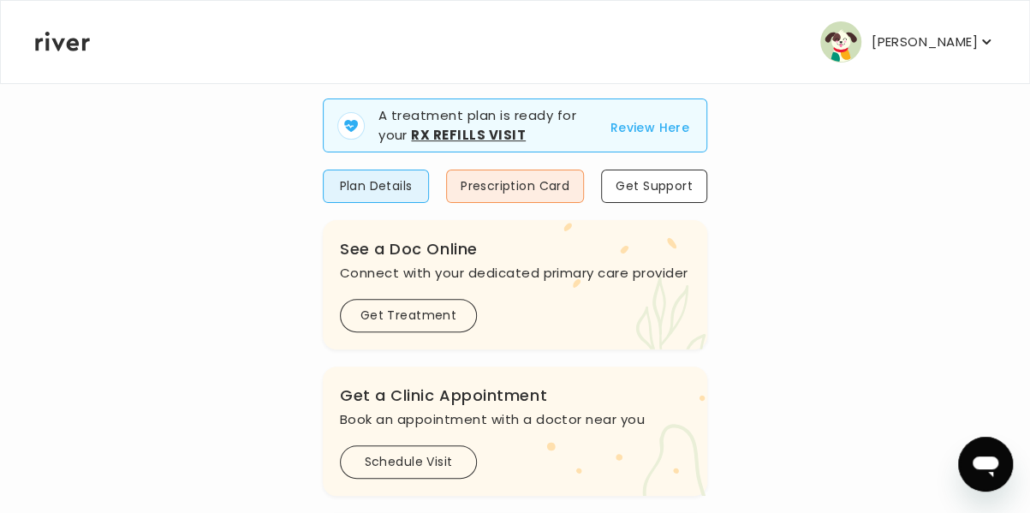
scroll to position [171, 0]
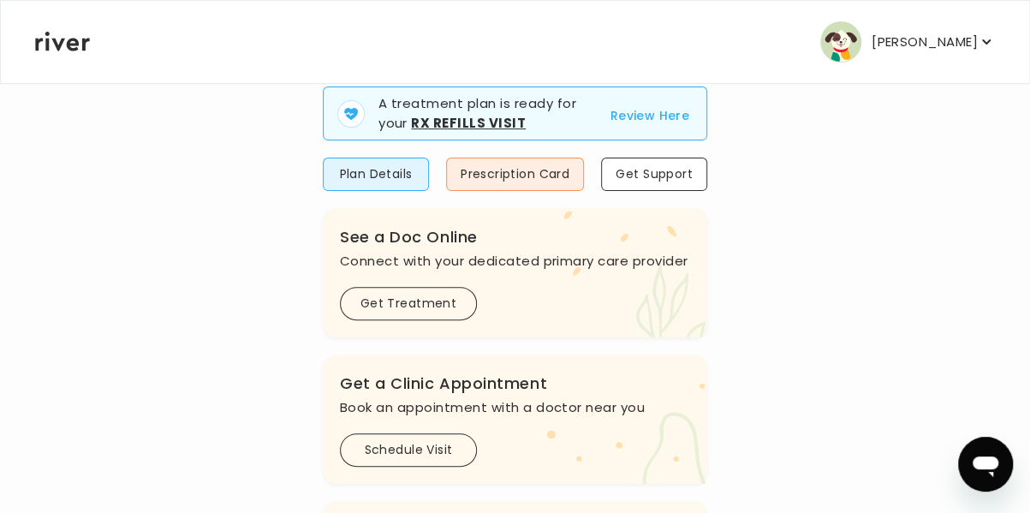
click at [635, 112] on button "Review Here" at bounding box center [650, 115] width 80 height 21
